Goal: Task Accomplishment & Management: Manage account settings

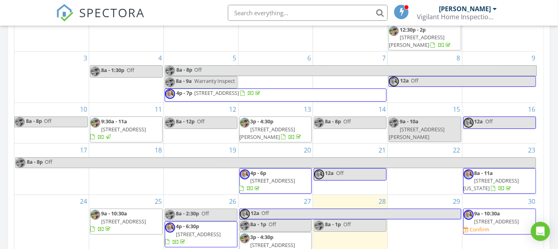
scroll to position [15, 0]
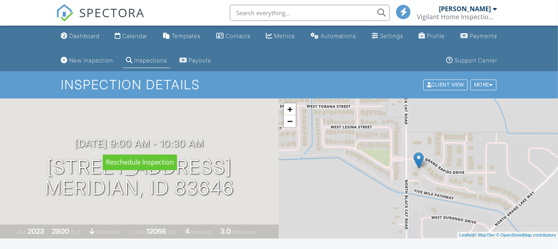
click at [0, 0] on div at bounding box center [0, 0] width 0 height 0
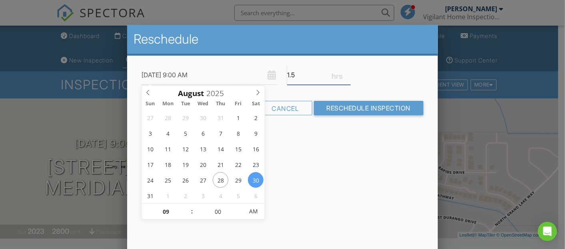
click at [299, 76] on input "1.5" at bounding box center [318, 75] width 63 height 20
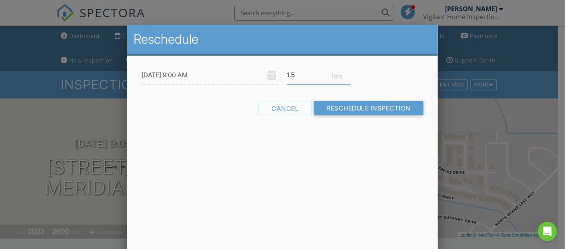
click at [305, 77] on input "1.5" at bounding box center [318, 75] width 63 height 20
click at [301, 80] on input "1.5" at bounding box center [318, 75] width 63 height 20
click at [349, 71] on input "1.75" at bounding box center [318, 75] width 63 height 20
click at [349, 71] on input "2" at bounding box center [318, 75] width 63 height 20
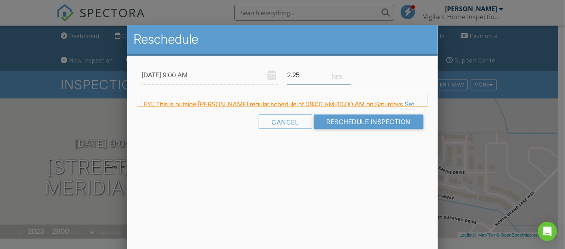
click at [349, 71] on input "2.25" at bounding box center [318, 75] width 63 height 20
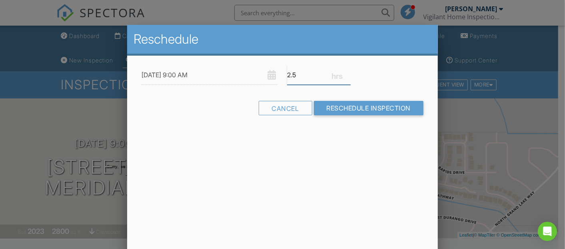
click at [349, 71] on input "2.5" at bounding box center [318, 75] width 63 height 20
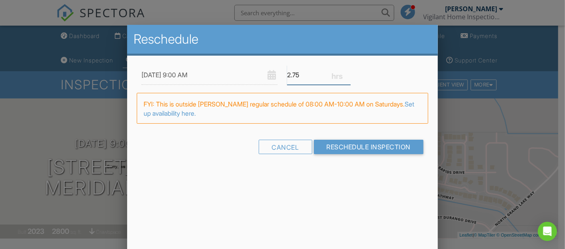
click at [349, 71] on input "2.75" at bounding box center [318, 75] width 63 height 20
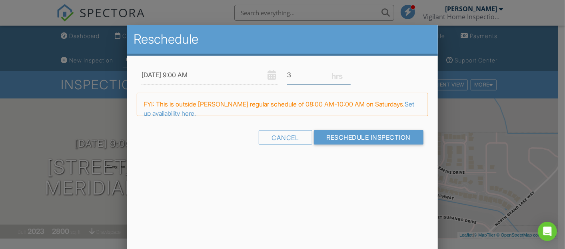
type input "3"
click at [349, 71] on input "3" at bounding box center [318, 75] width 63 height 20
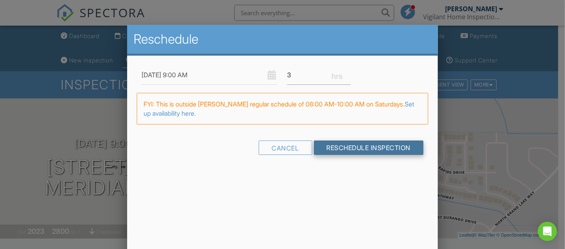
click at [357, 144] on input "Reschedule Inspection" at bounding box center [369, 147] width 110 height 14
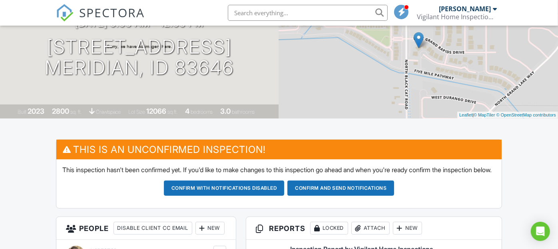
scroll to position [120, 0]
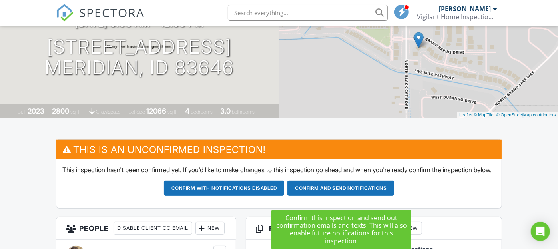
click at [285, 195] on button "Confirm and send notifications" at bounding box center [224, 187] width 121 height 15
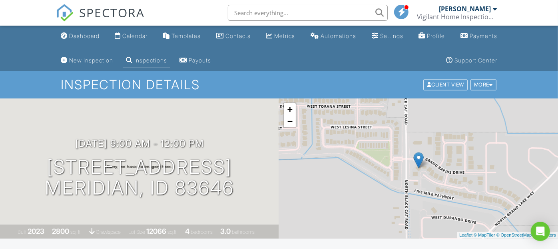
click at [89, 37] on div "Dashboard" at bounding box center [84, 35] width 30 height 7
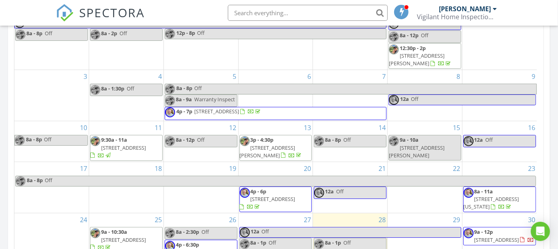
scroll to position [311, 0]
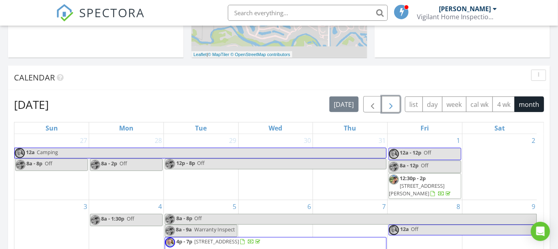
click at [388, 106] on span "button" at bounding box center [391, 105] width 10 height 10
